Goal: Information Seeking & Learning: Learn about a topic

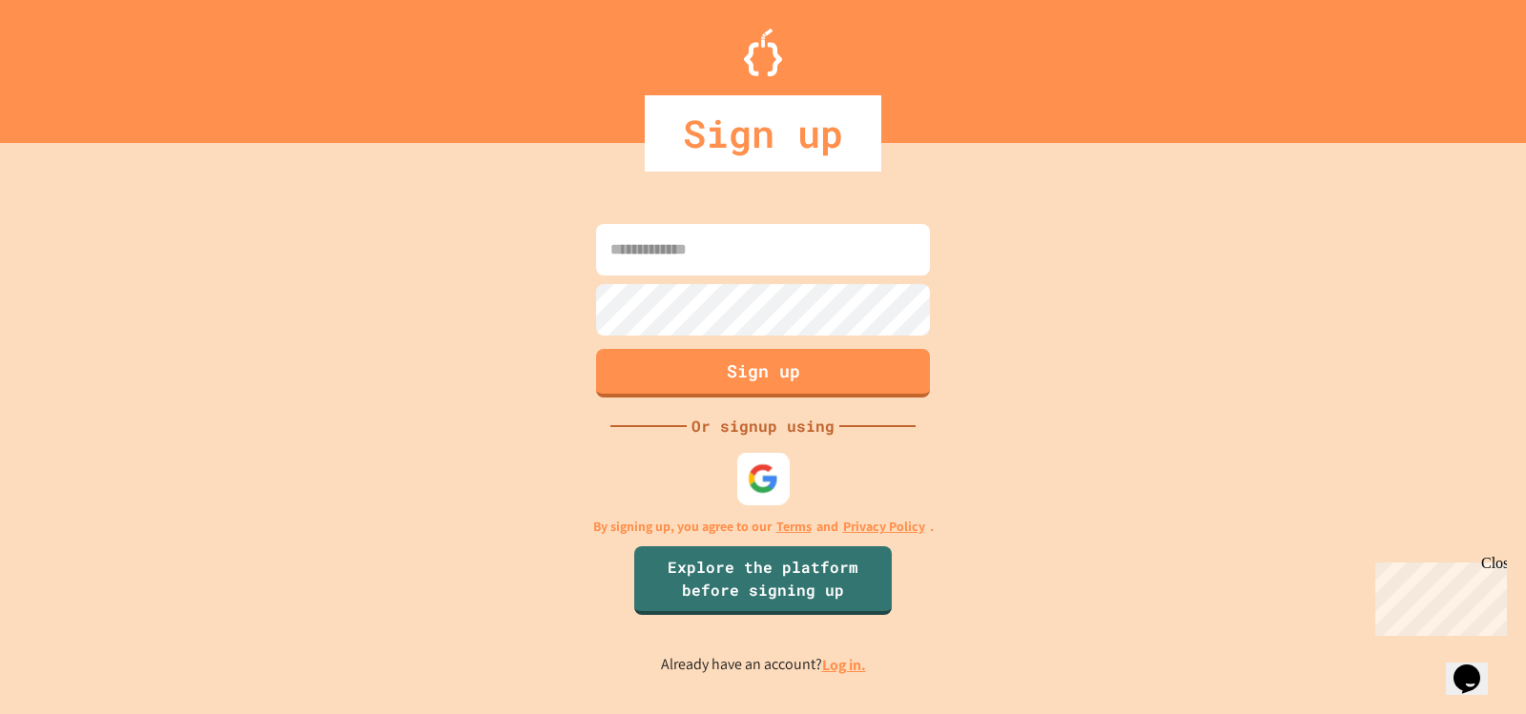
click at [763, 463] on img at bounding box center [763, 478] width 31 height 31
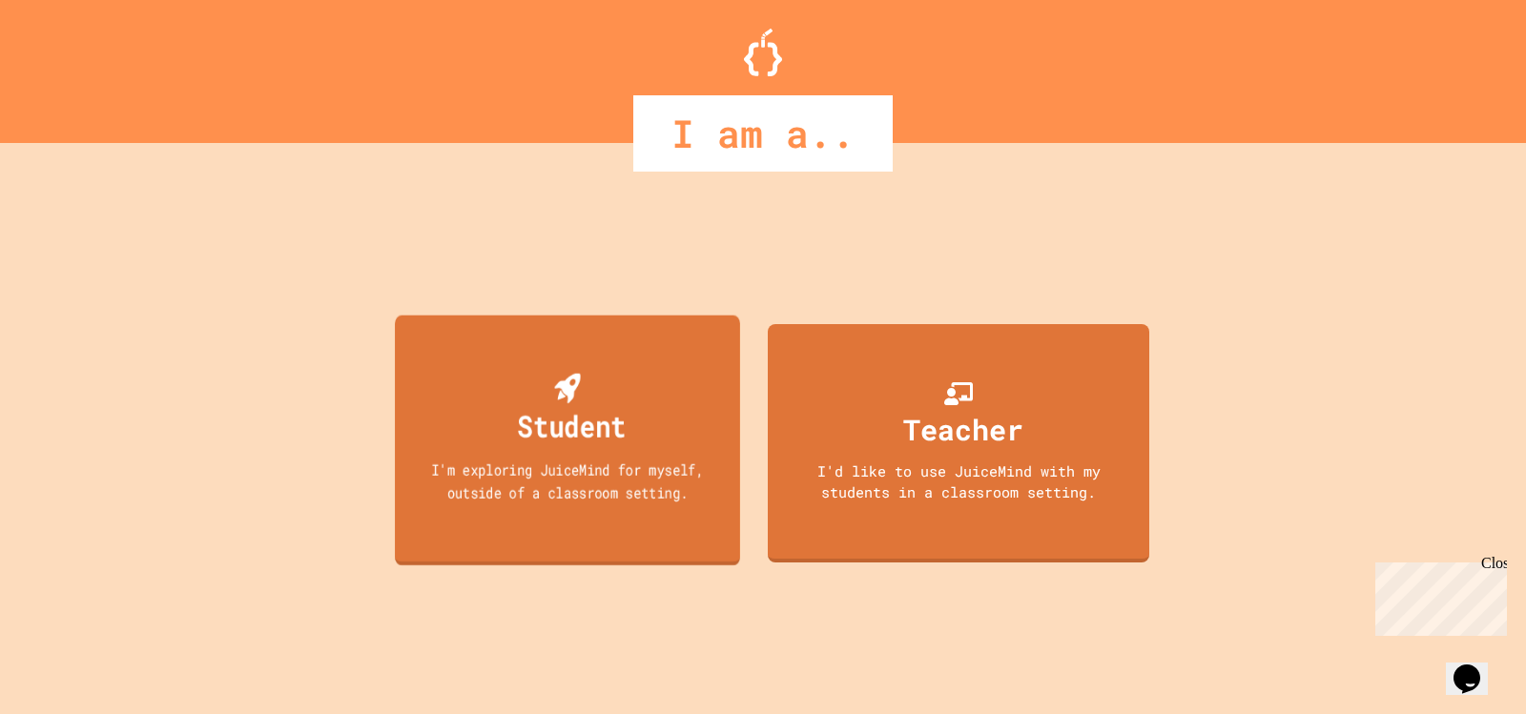
click at [560, 433] on div "Student" at bounding box center [572, 425] width 109 height 45
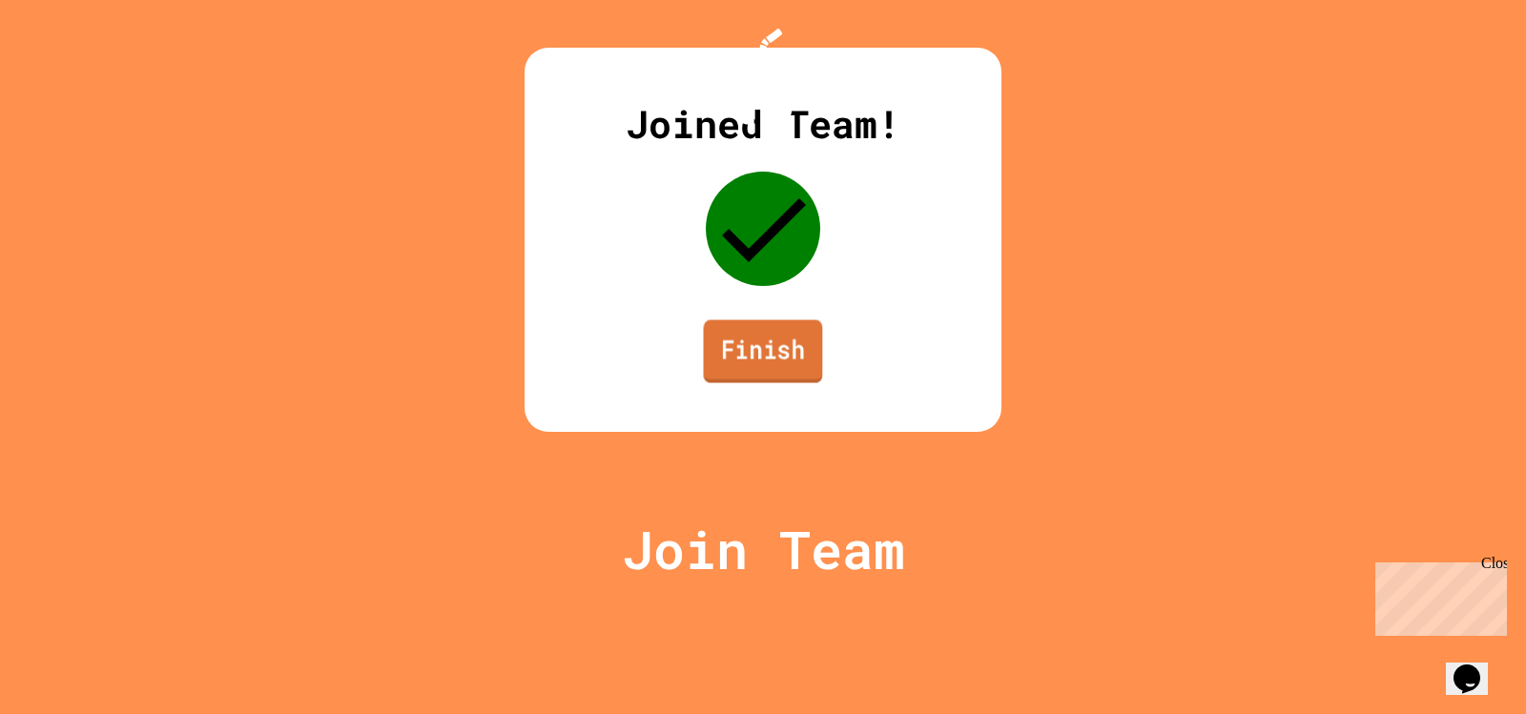
click at [808, 383] on link "Finish" at bounding box center [763, 351] width 119 height 63
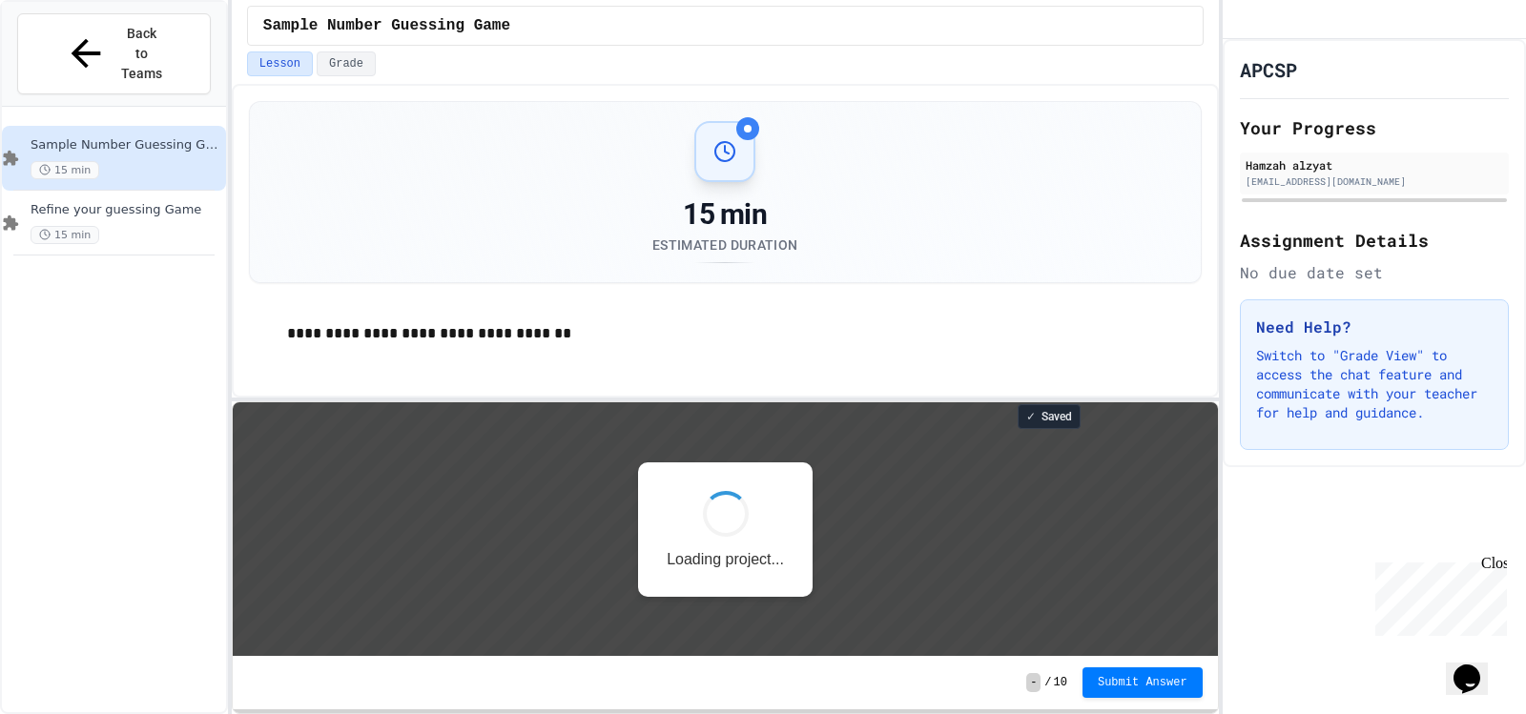
scroll to position [2, 0]
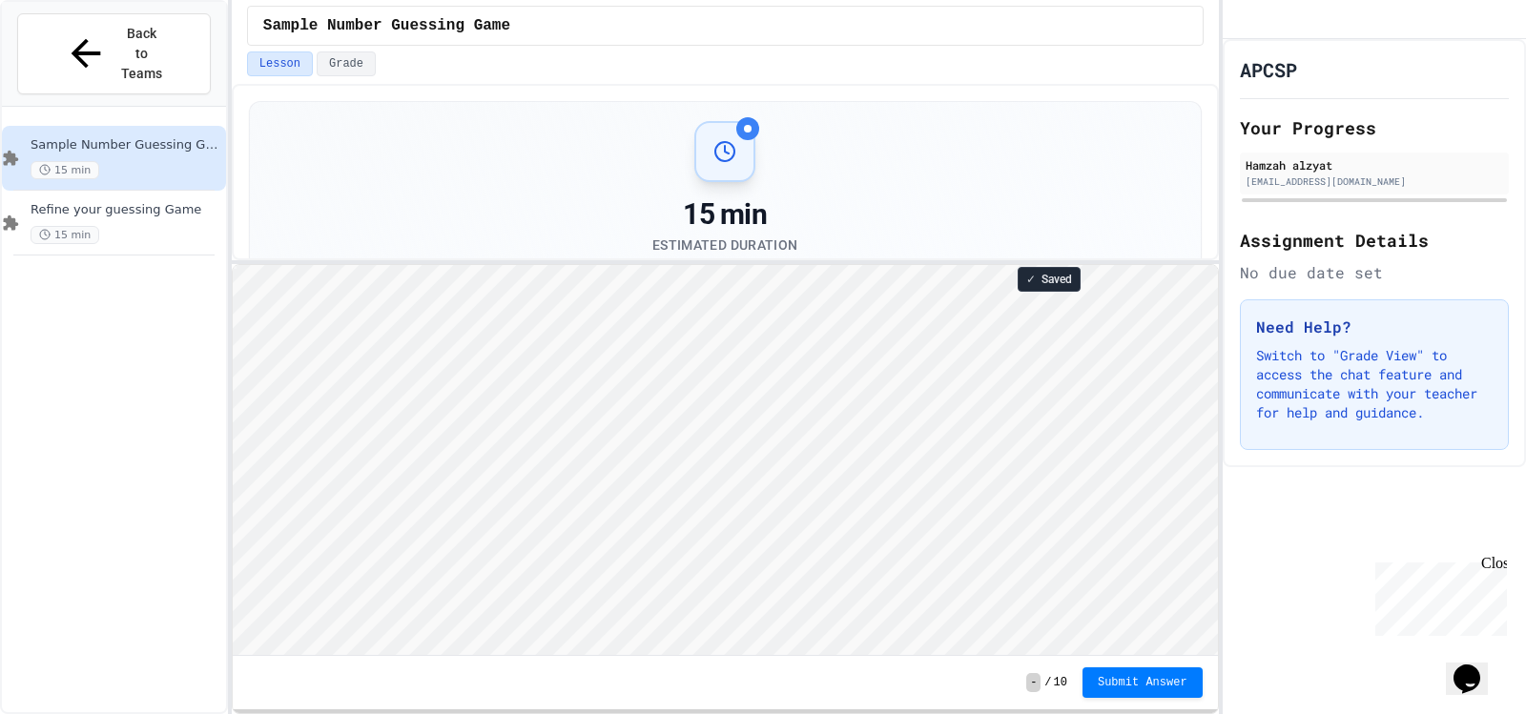
click at [653, 262] on div "**********" at bounding box center [725, 399] width 987 height 630
type textarea "**********"
click at [334, 62] on button "Grade" at bounding box center [346, 64] width 59 height 25
click at [300, 72] on button "Lesson" at bounding box center [280, 64] width 66 height 25
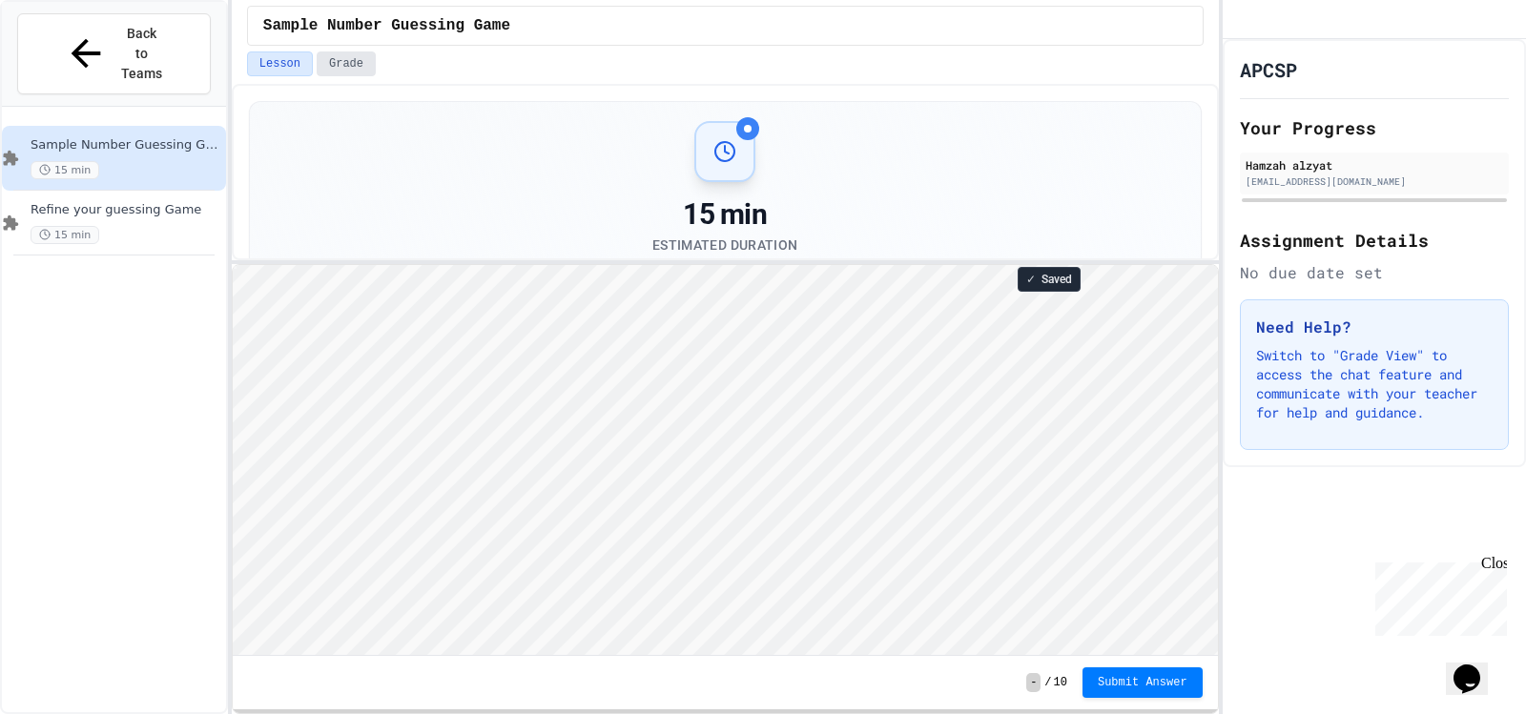
click at [326, 72] on button "Grade" at bounding box center [346, 64] width 59 height 25
click at [300, 74] on button "Lesson" at bounding box center [280, 64] width 66 height 25
click at [1281, 376] on p "Switch to "Grade View" to access the chat feature and communicate with your tea…" at bounding box center [1374, 384] width 237 height 76
drag, startPoint x: 1281, startPoint y: 376, endPoint x: 1424, endPoint y: 396, distance: 144.5
click at [1424, 396] on p "Switch to "Grade View" to access the chat feature and communicate with your tea…" at bounding box center [1374, 384] width 237 height 76
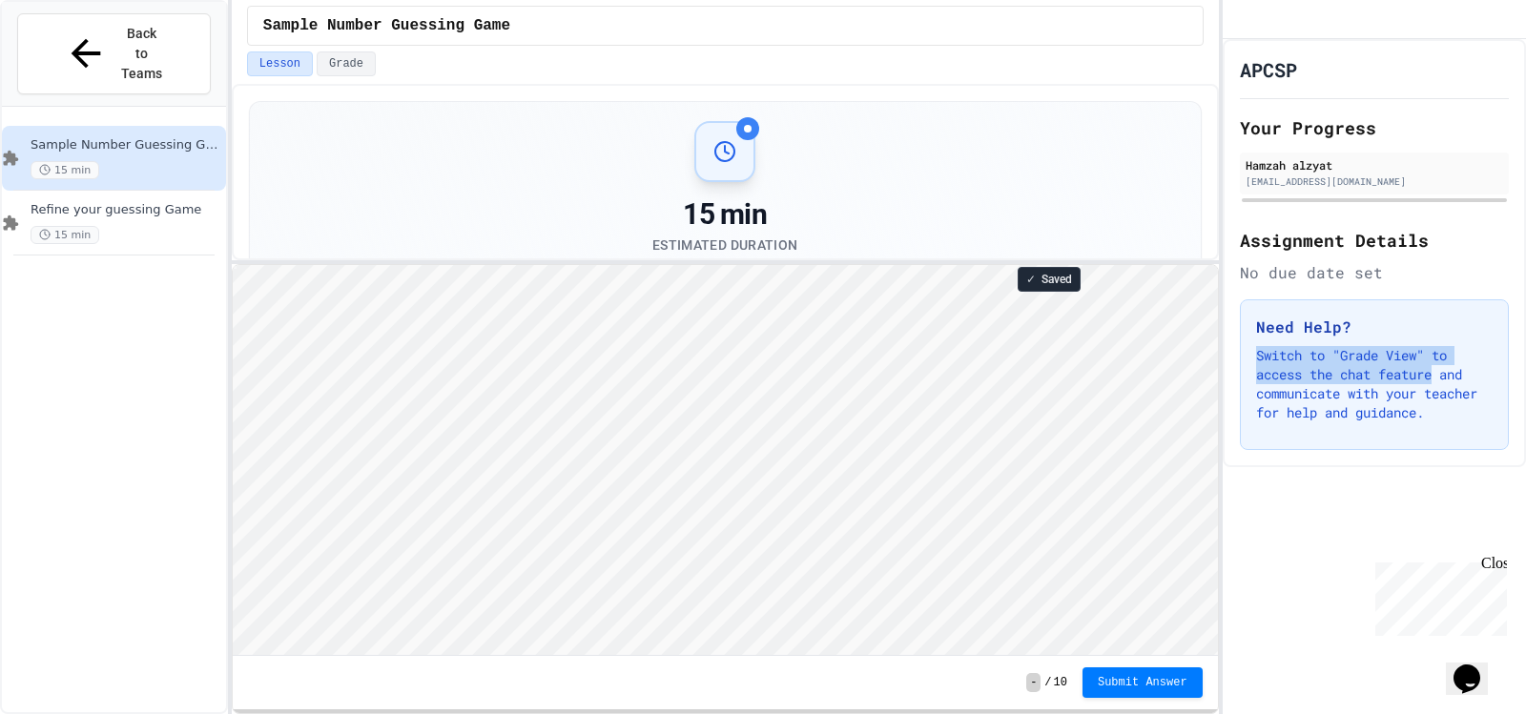
click at [1424, 396] on p "Switch to "Grade View" to access the chat feature and communicate with your tea…" at bounding box center [1374, 384] width 237 height 76
click at [1507, 573] on html "Chat with us now! Close" at bounding box center [1437, 595] width 139 height 81
click at [1502, 568] on div "Close" at bounding box center [1493, 567] width 24 height 24
click at [1362, 141] on h2 "Your Progress" at bounding box center [1374, 127] width 269 height 27
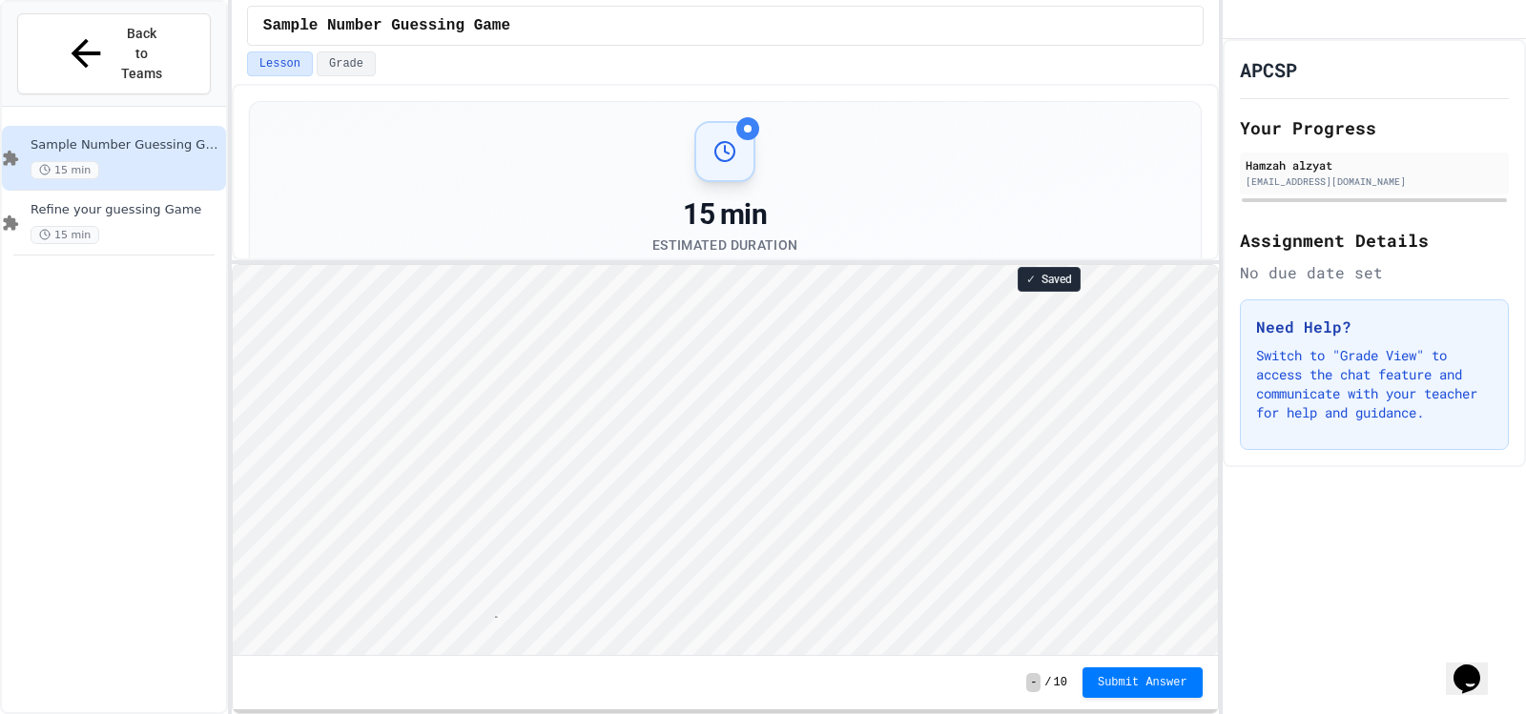
type textarea "**********"
type textarea "***"
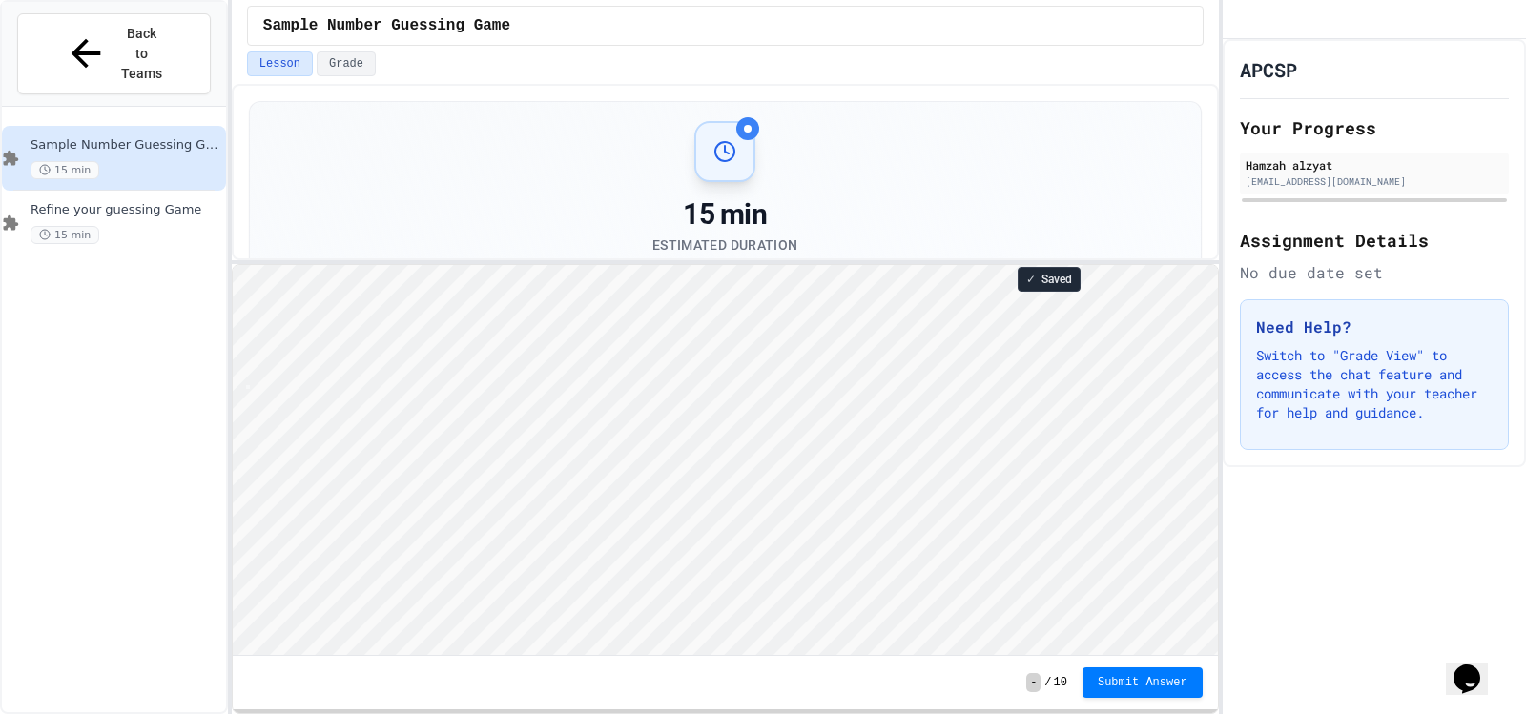
scroll to position [2, 0]
click at [232, 264] on html "Loading project... ! Error Loading Project There was an error loading the proje…" at bounding box center [724, 264] width 985 height 0
type textarea "*********"
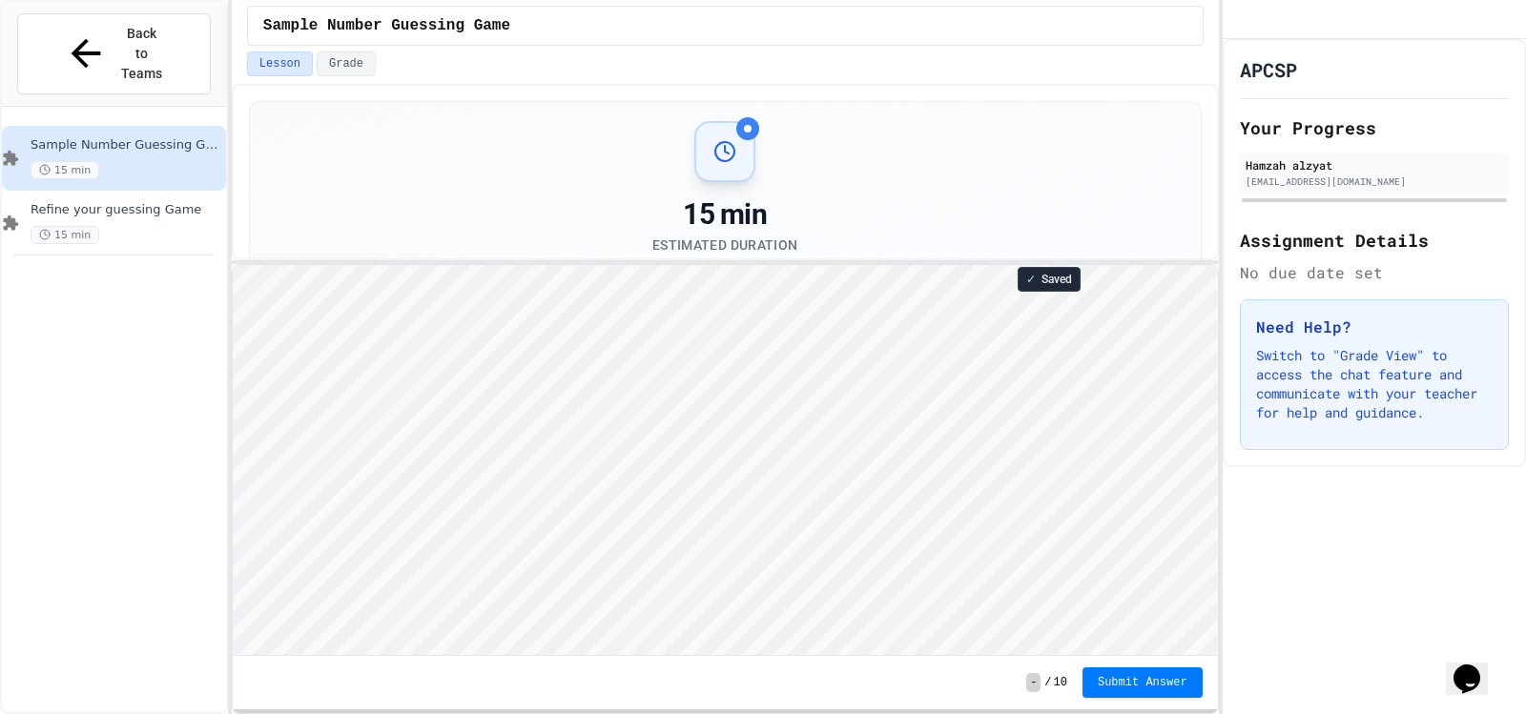
type textarea "*"
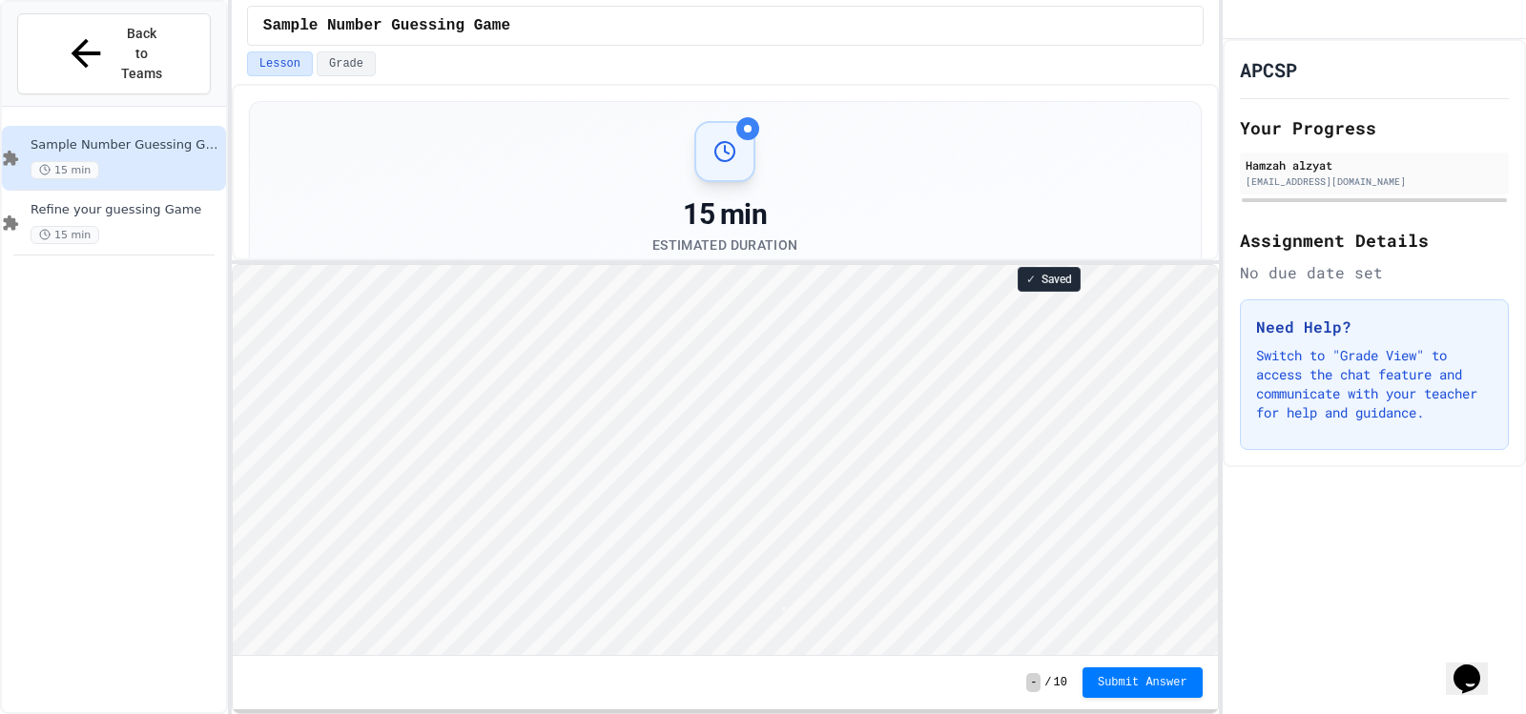
scroll to position [2, 0]
click at [1157, 669] on button "Submit Answer" at bounding box center [1143, 681] width 120 height 31
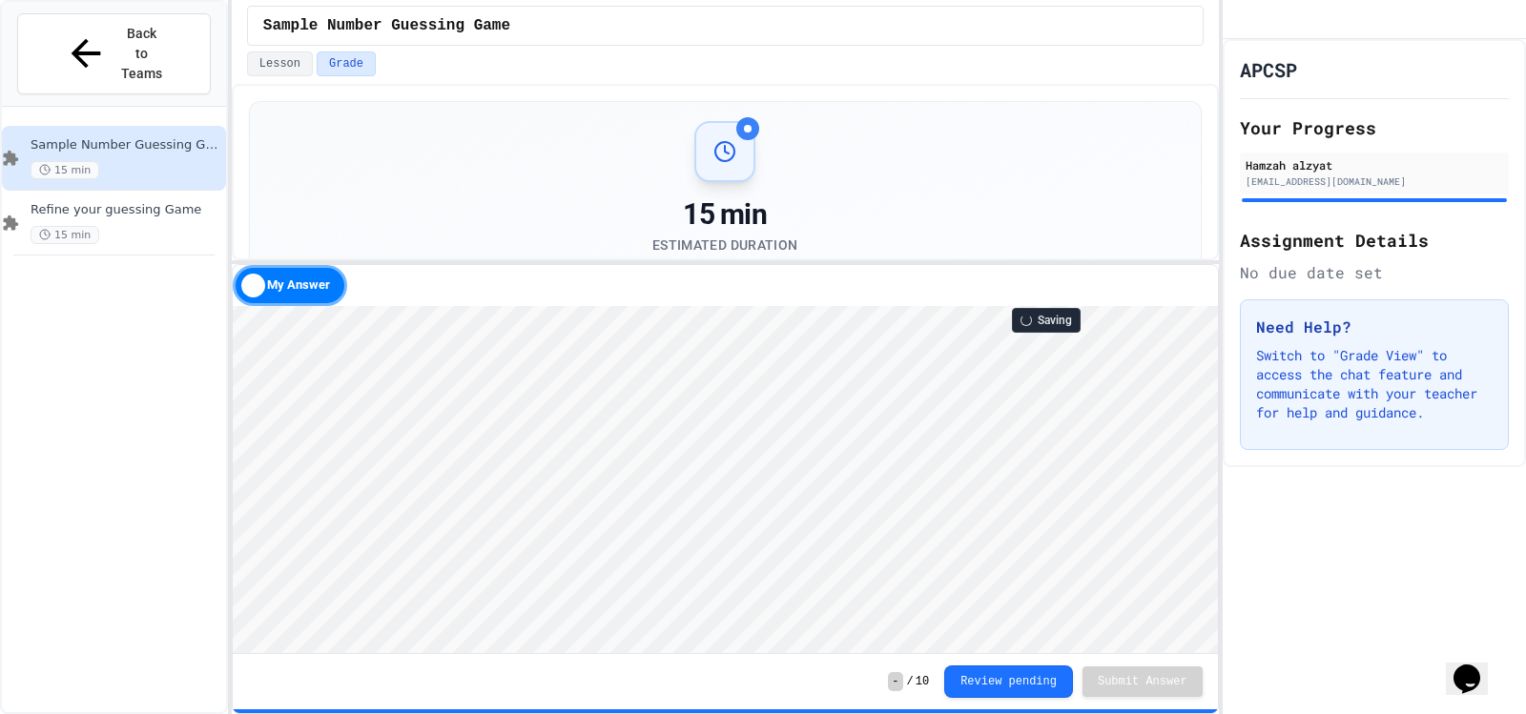
click at [534, 305] on html "Loading project... ! Error Loading Project There was an error loading the proje…" at bounding box center [724, 305] width 985 height 0
